Goal: Find specific page/section: Find specific page/section

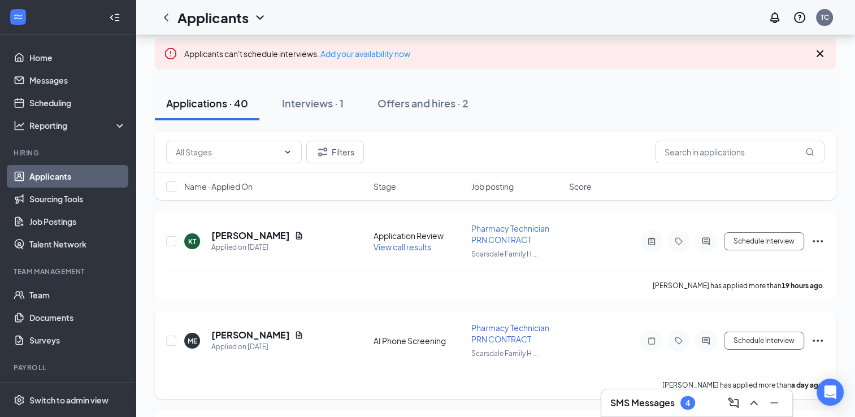
scroll to position [57, 0]
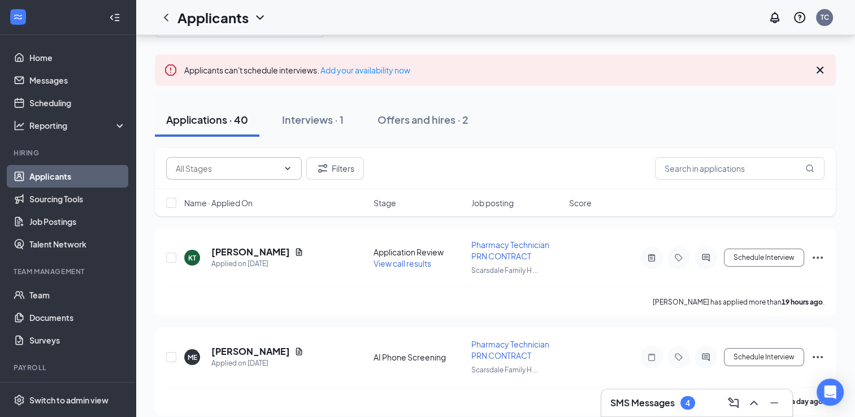
click at [287, 167] on icon "ChevronDown" at bounding box center [287, 168] width 9 height 9
click at [288, 167] on icon "ChevronDown" at bounding box center [287, 168] width 9 height 9
click at [57, 224] on link "Job Postings" at bounding box center [77, 221] width 97 height 23
